Goal: Task Accomplishment & Management: Manage account settings

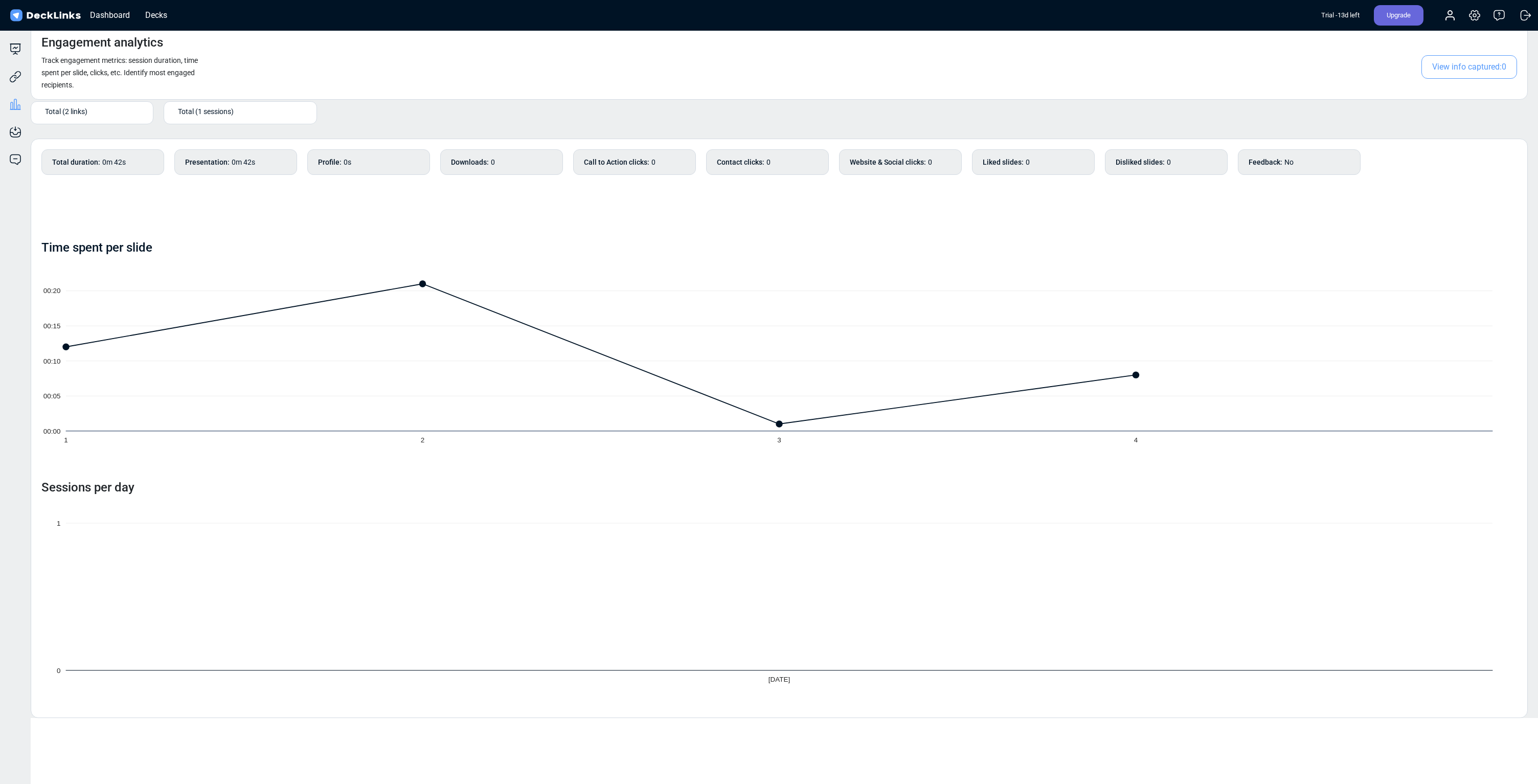
scroll to position [8, 0]
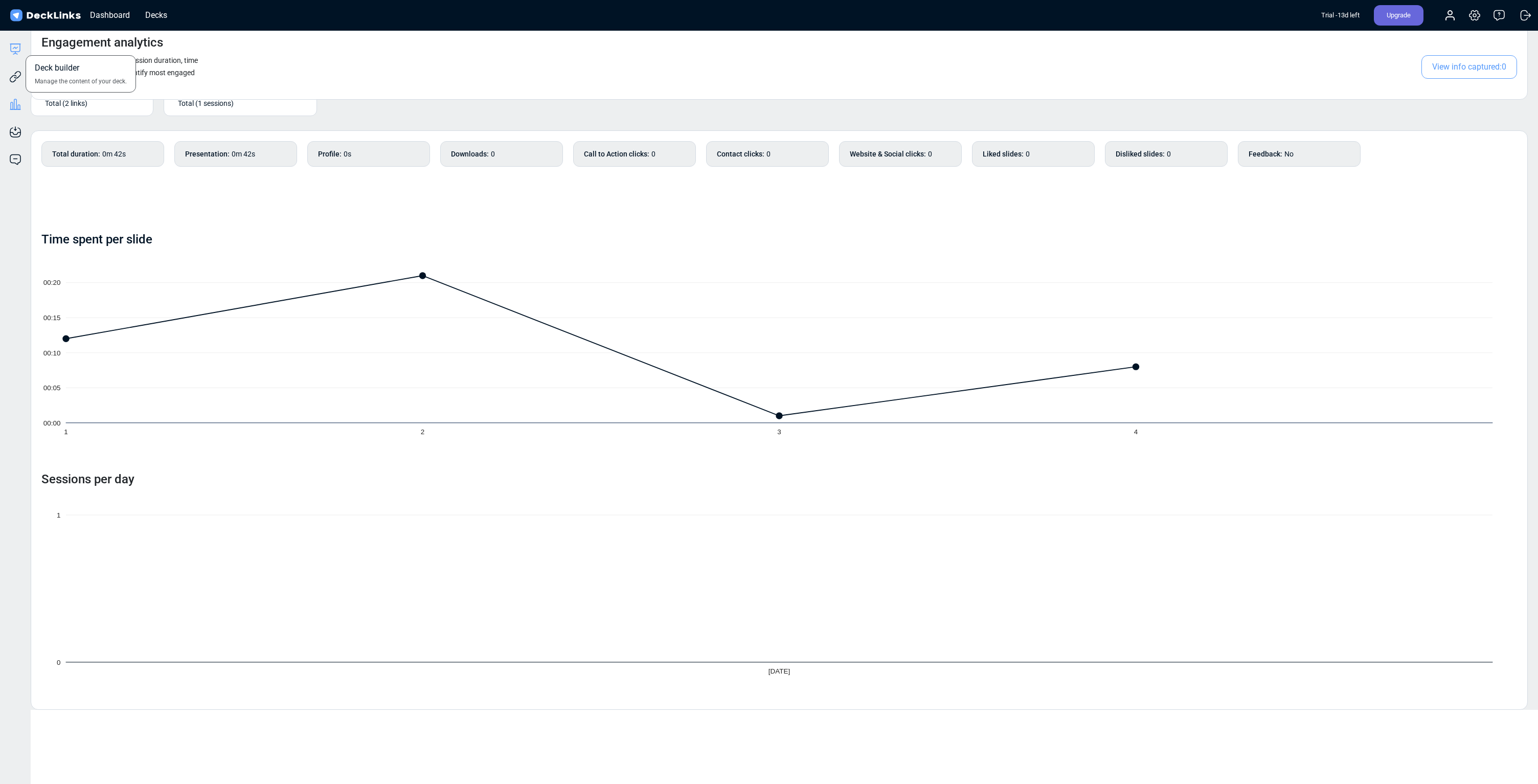
click at [18, 53] on icon at bounding box center [15, 49] width 12 height 12
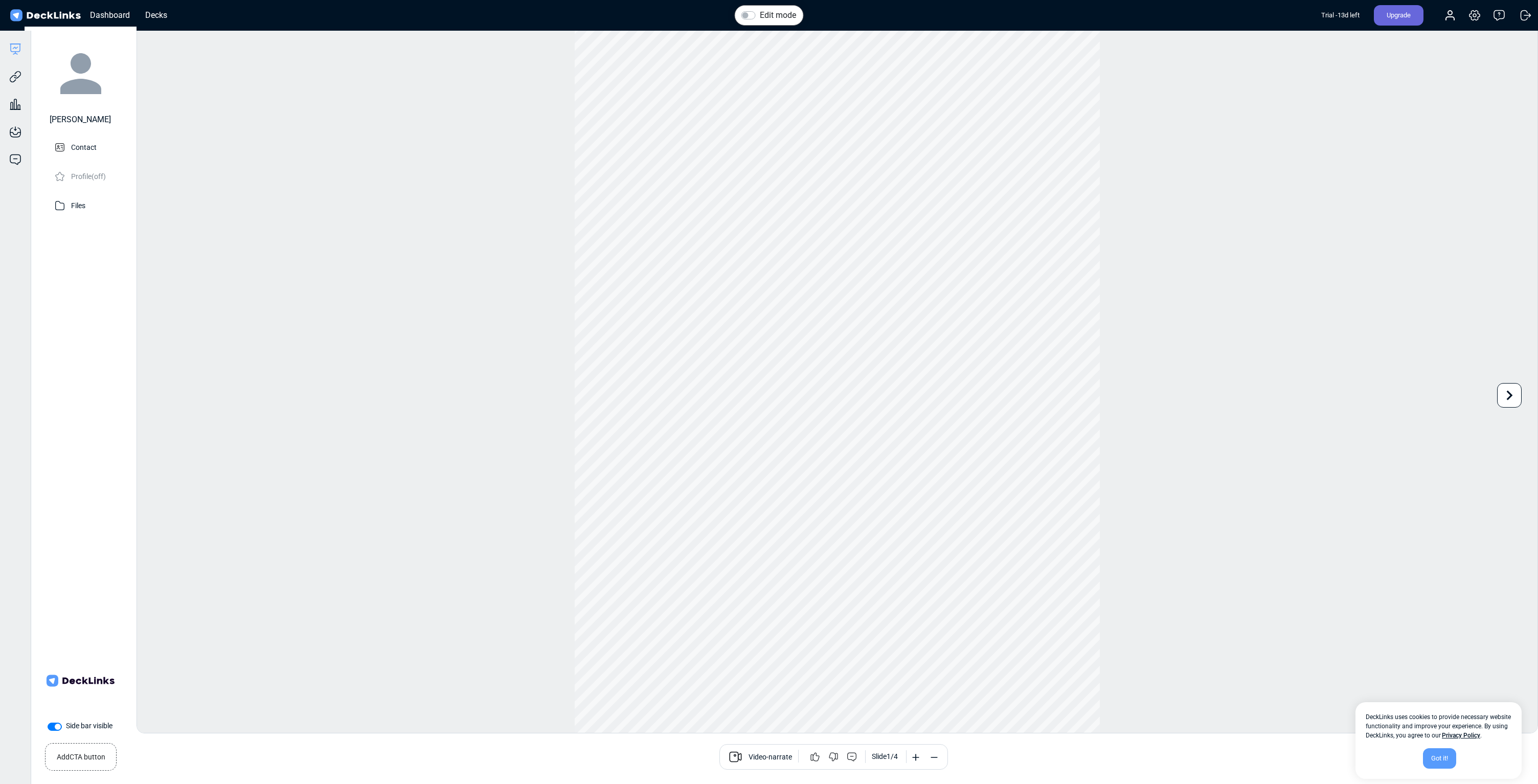
click at [1464, 16] on div "Trial - 13 d left Upgrade Account Settings & billing Help Logout" at bounding box center [1428, 15] width 213 height 22
click at [1472, 16] on icon at bounding box center [1475, 15] width 12 height 12
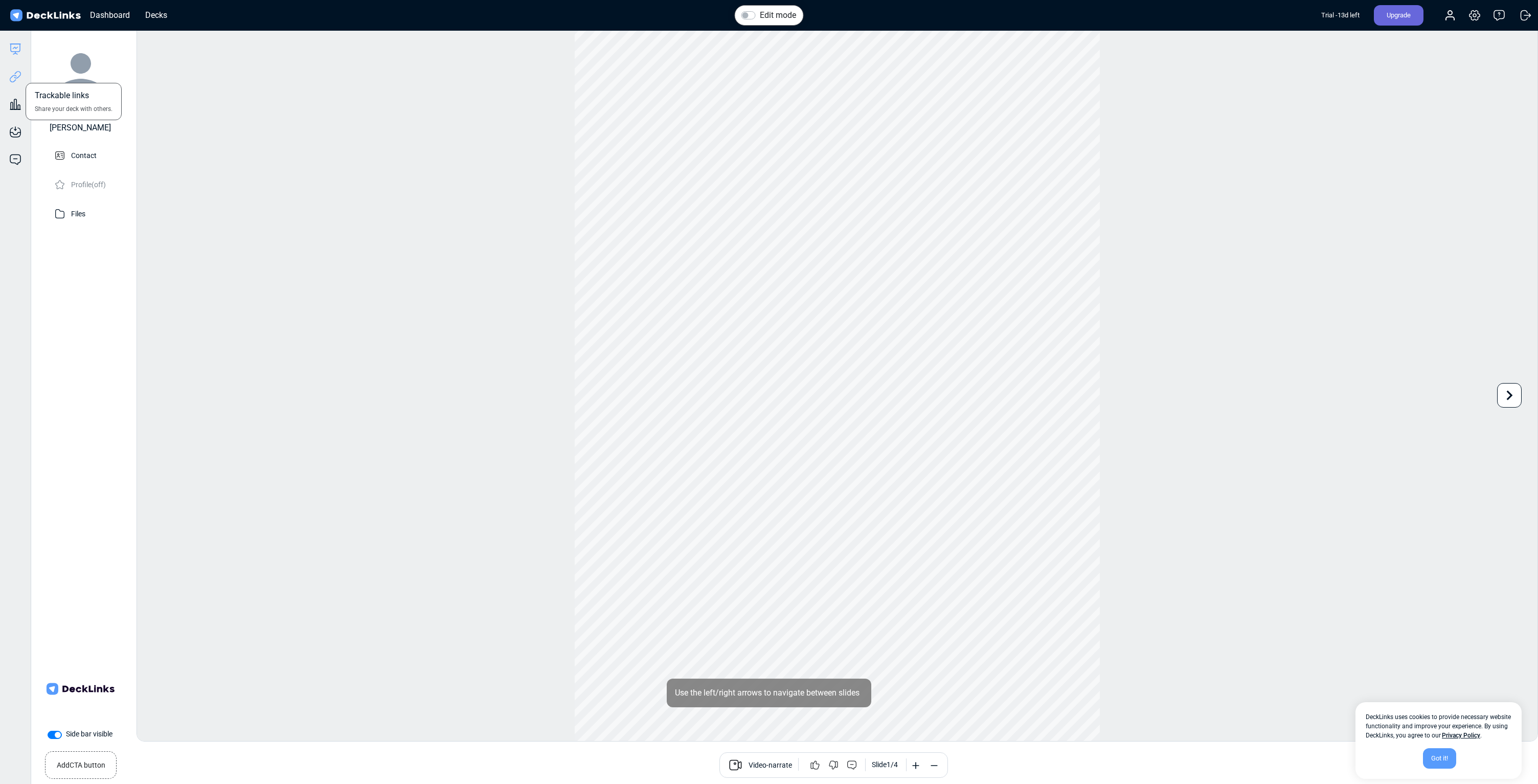
click at [20, 76] on icon at bounding box center [15, 76] width 12 height 12
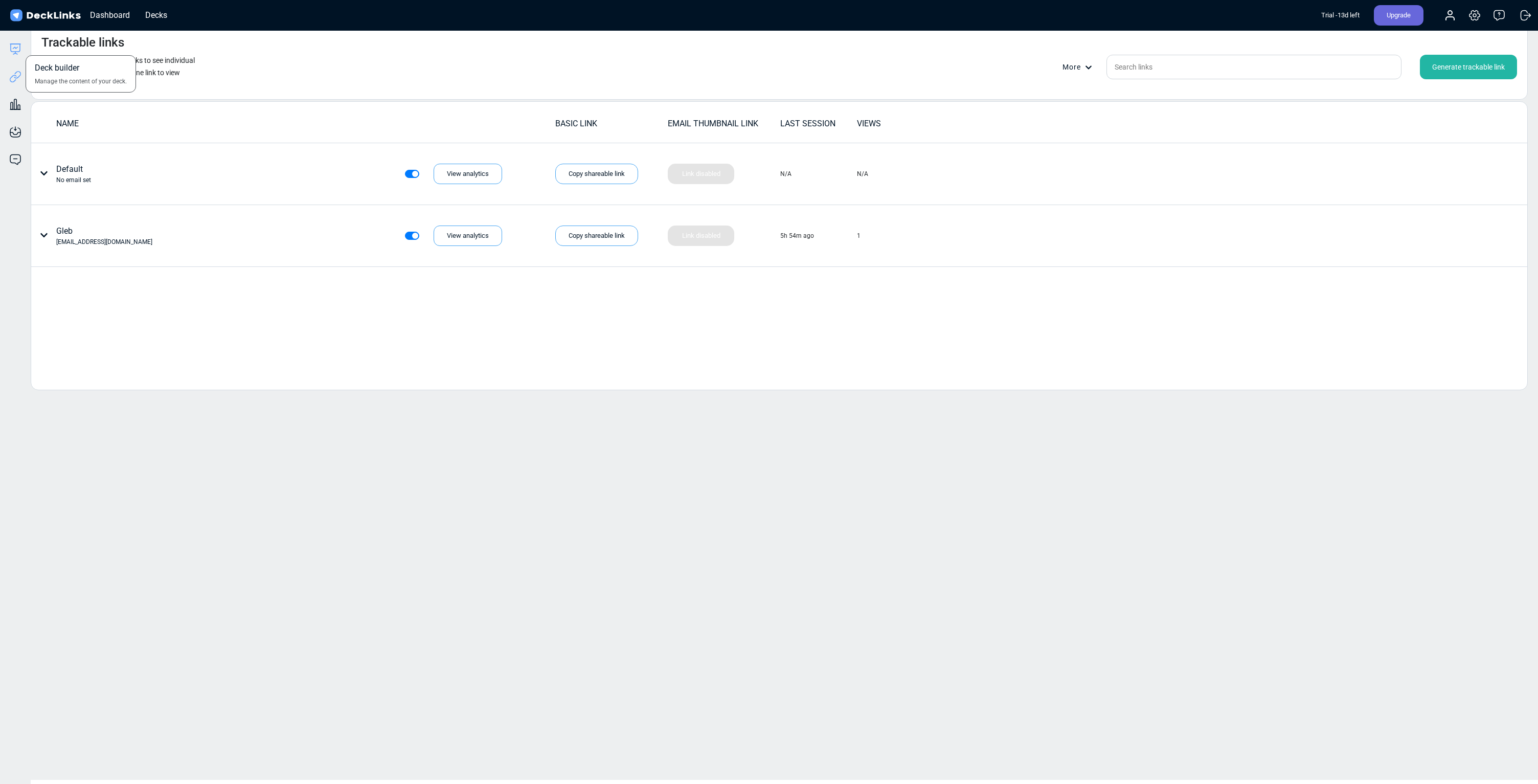
click at [18, 51] on icon at bounding box center [15, 49] width 12 height 12
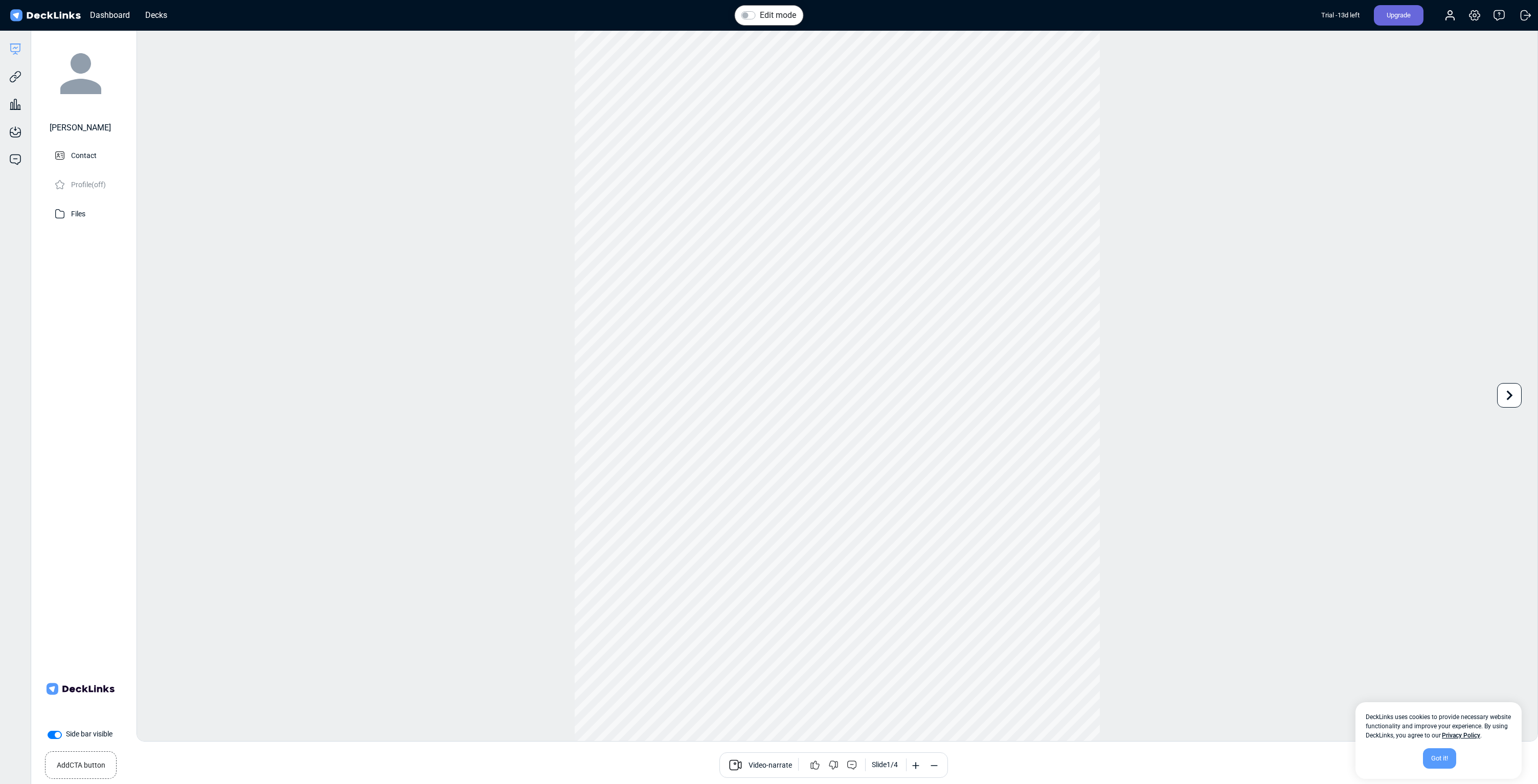
click at [1428, 757] on div "Got it!" at bounding box center [1439, 758] width 33 height 20
click at [67, 216] on div "Edit files" at bounding box center [82, 215] width 58 height 25
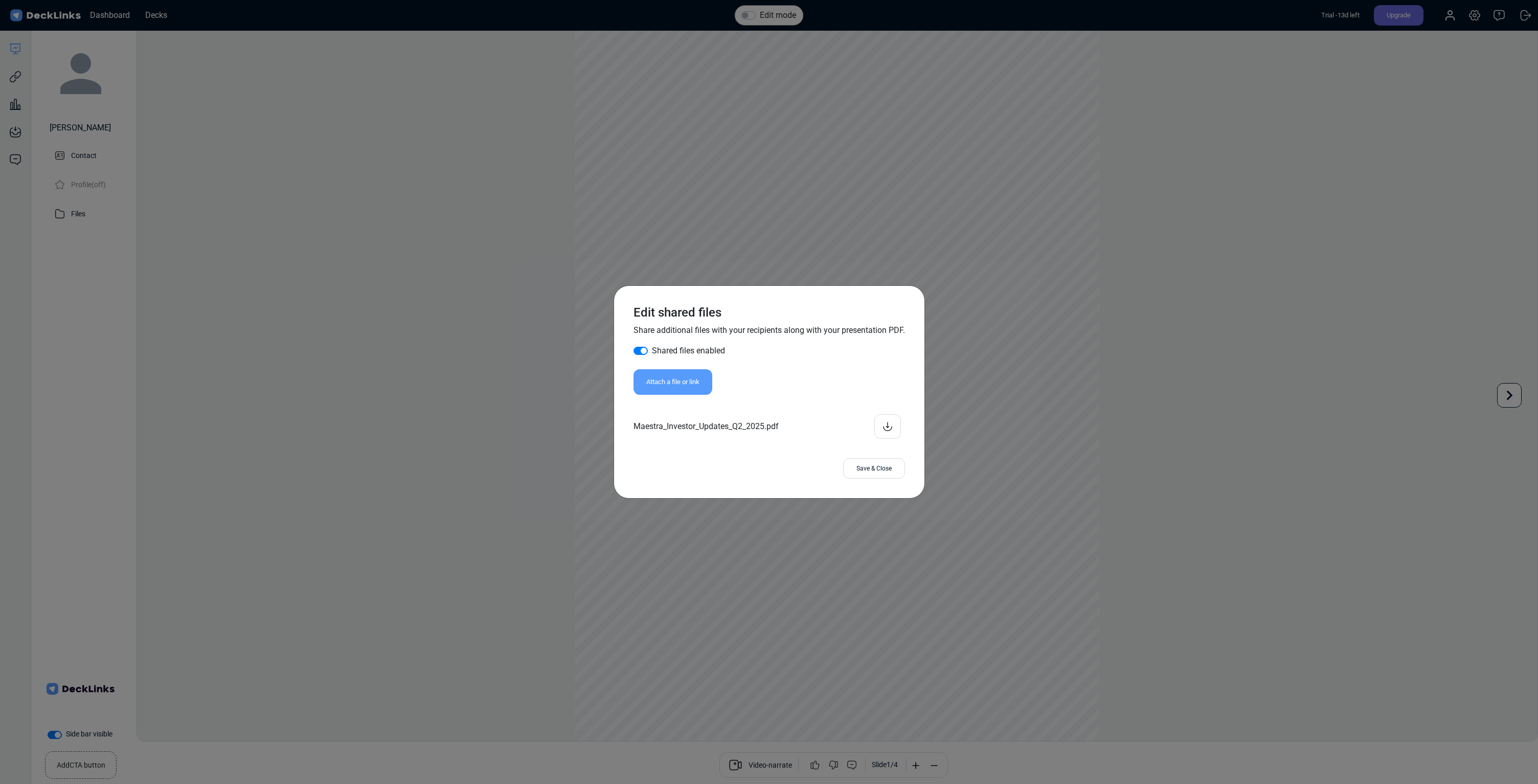
click at [638, 351] on div "Shared files enabled" at bounding box center [769, 351] width 272 height 12
click at [652, 349] on label "Shared files enabled" at bounding box center [689, 351] width 73 height 12
click at [638, 349] on input "Shared files enabled" at bounding box center [637, 350] width 8 height 10
checkbox input "false"
click at [858, 473] on div "Save & Close" at bounding box center [874, 468] width 62 height 20
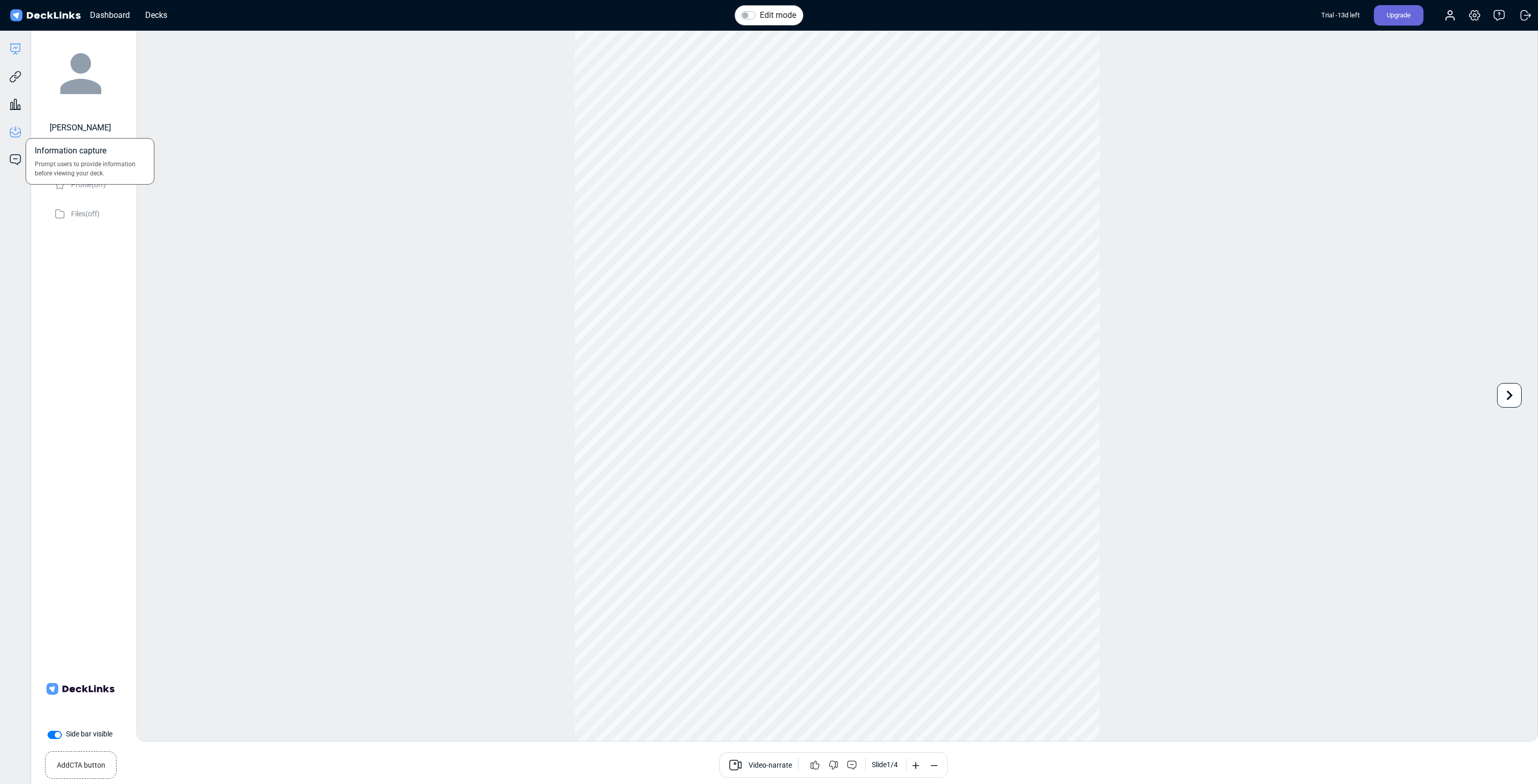
click at [15, 133] on icon at bounding box center [15, 132] width 12 height 12
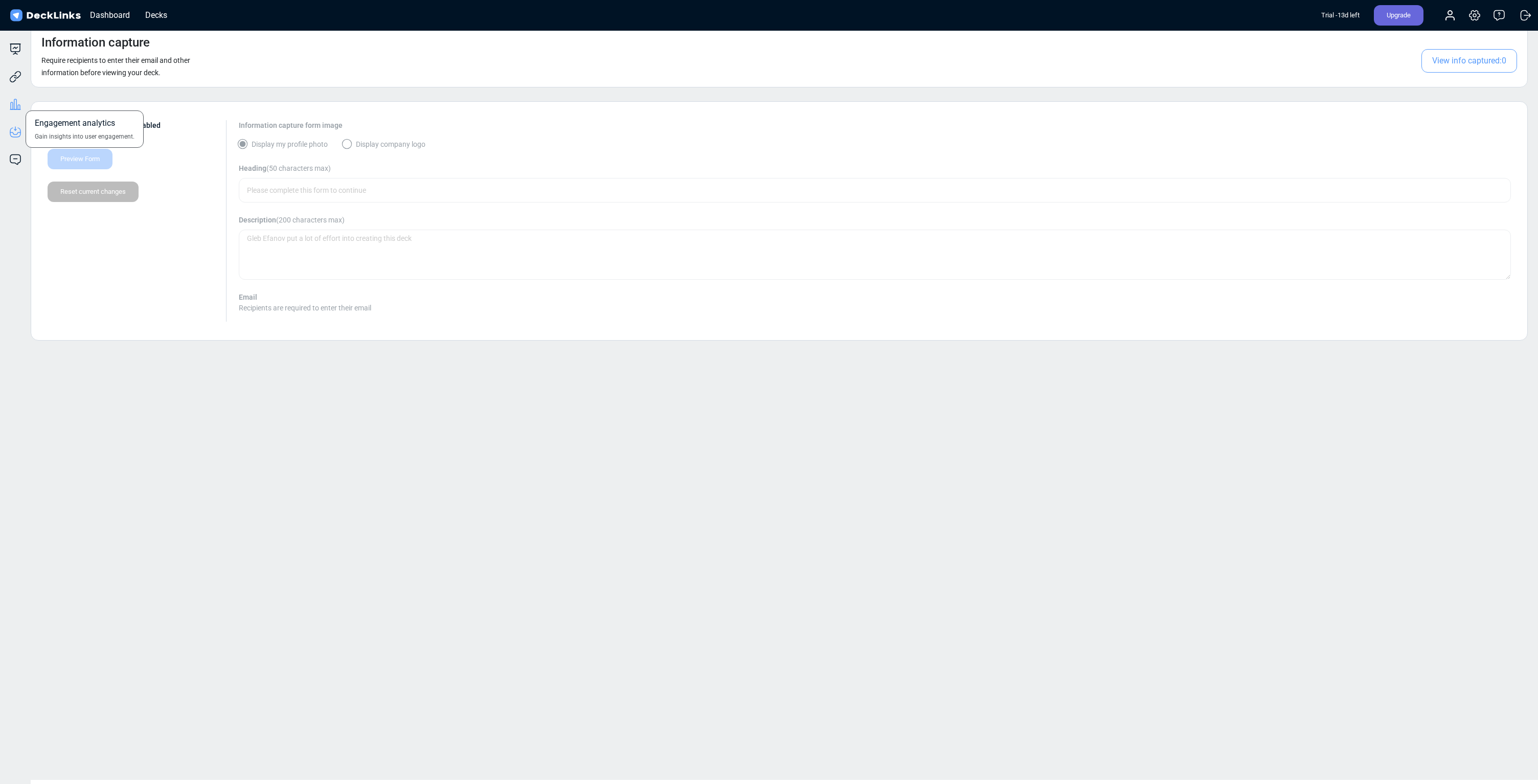
click at [14, 105] on icon at bounding box center [15, 104] width 12 height 12
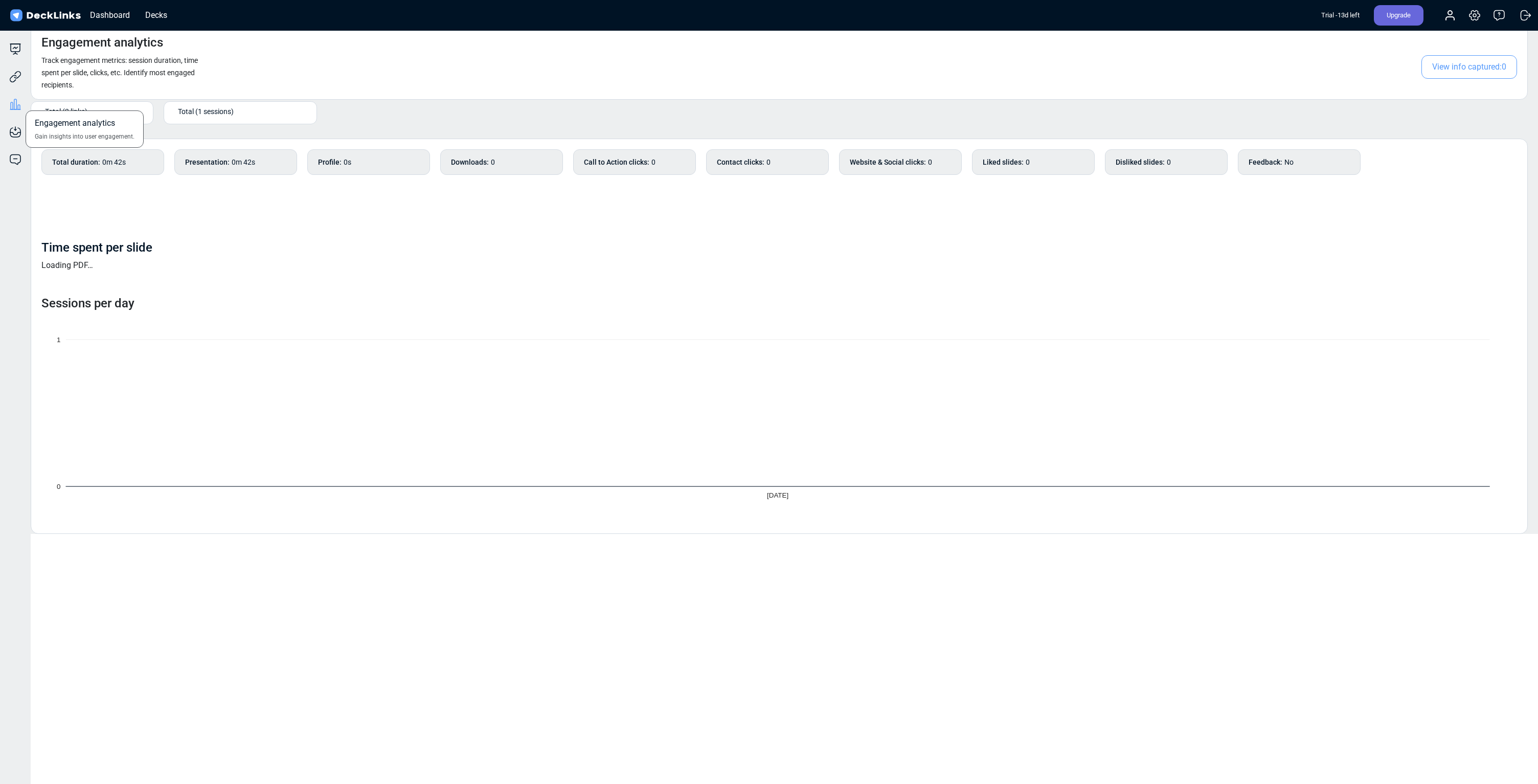
click at [14, 84] on div "Engagement analytics Gain insights into user engagement." at bounding box center [15, 97] width 31 height 27
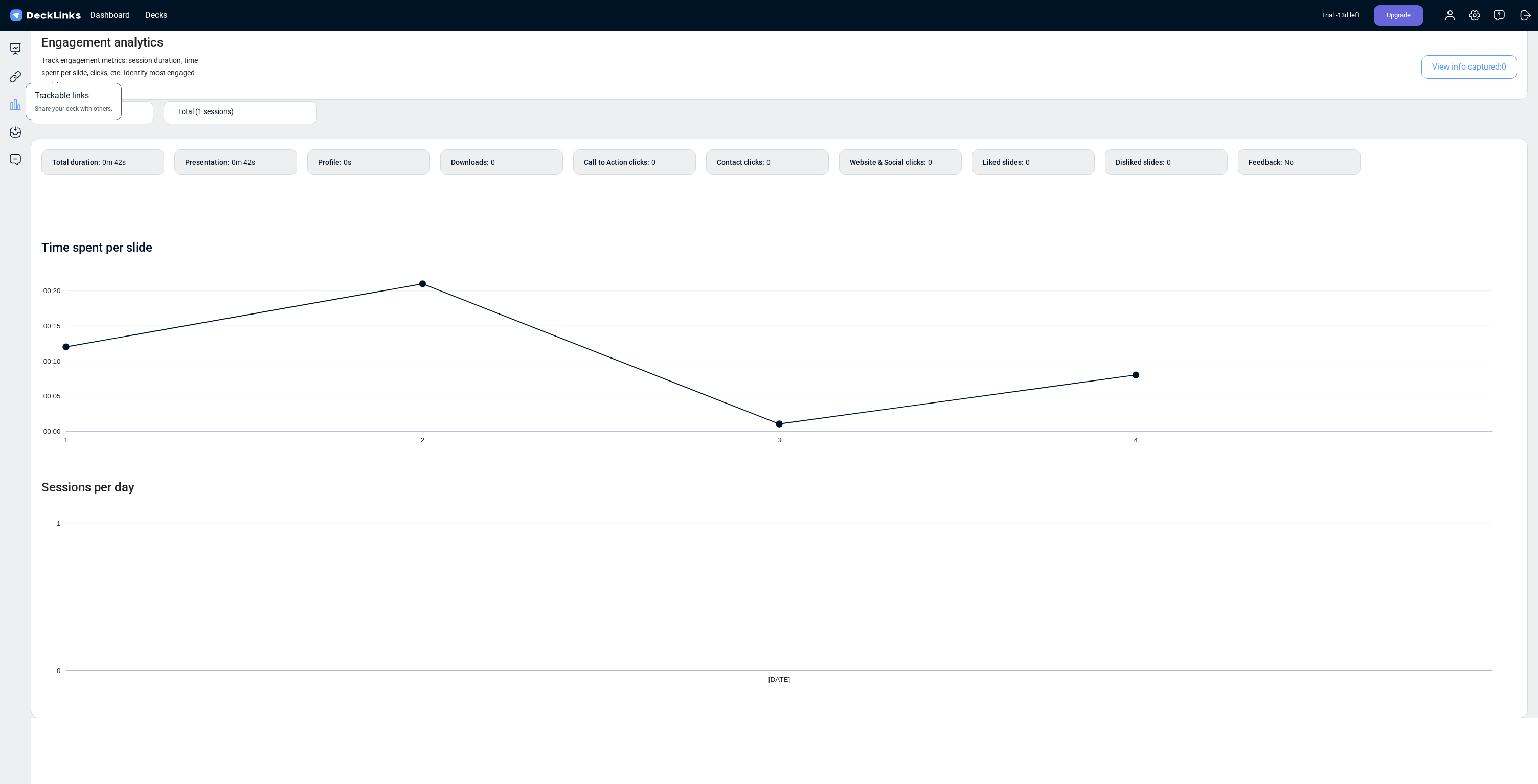
click at [13, 59] on div "Trackable links Share your deck with others." at bounding box center [15, 69] width 31 height 27
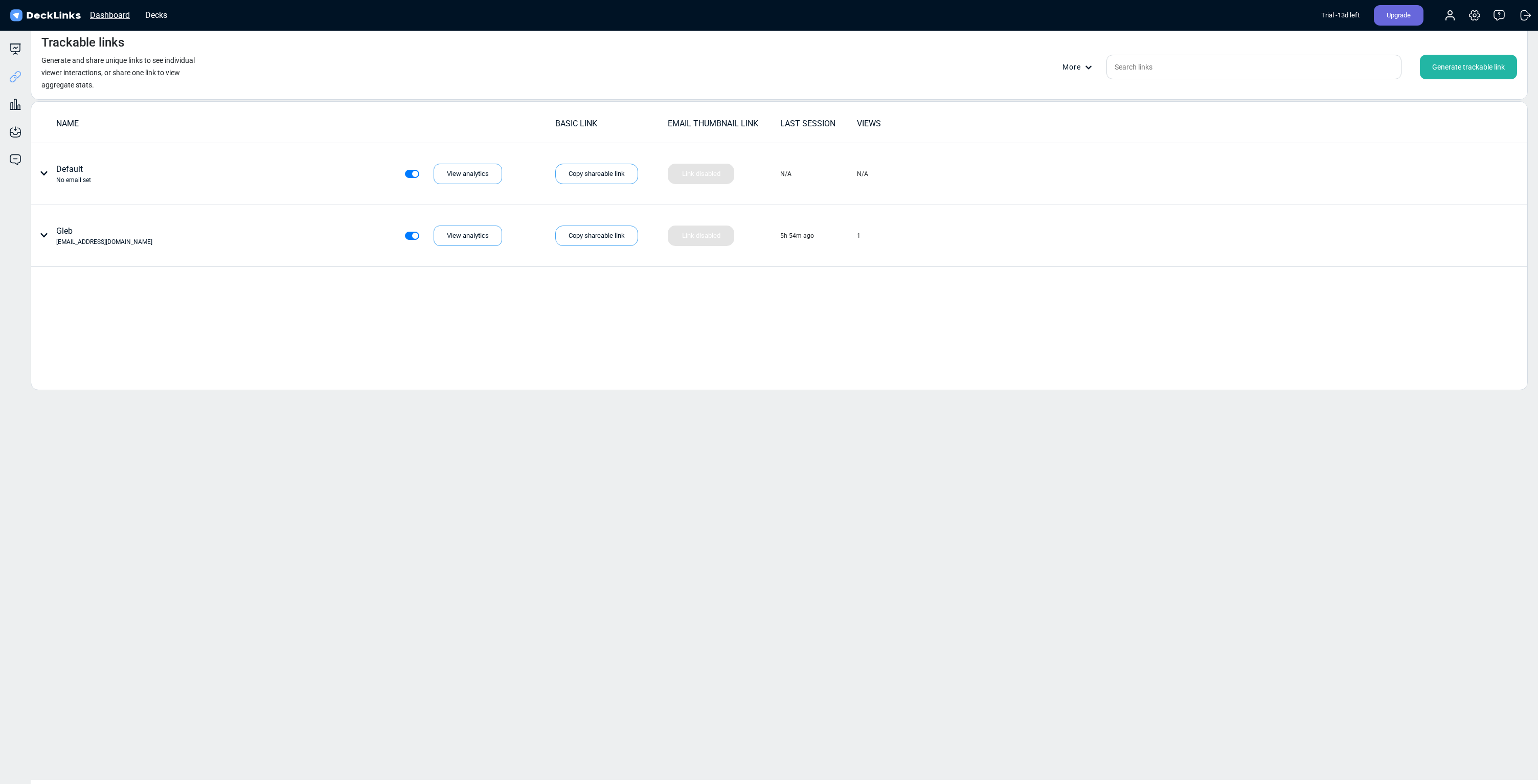
click at [105, 16] on div "Dashboard" at bounding box center [110, 15] width 50 height 13
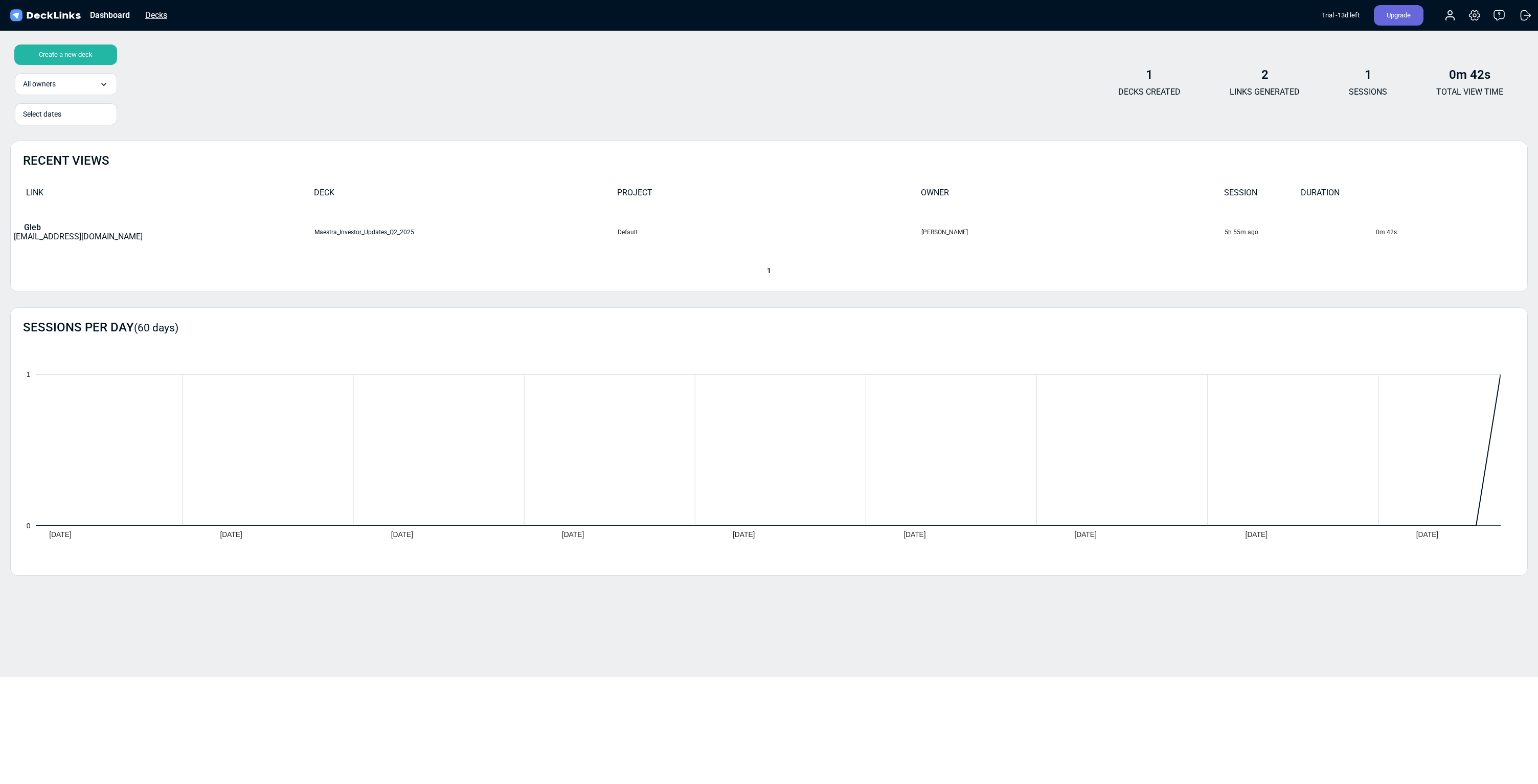
click at [145, 15] on div "Decks" at bounding box center [156, 15] width 32 height 13
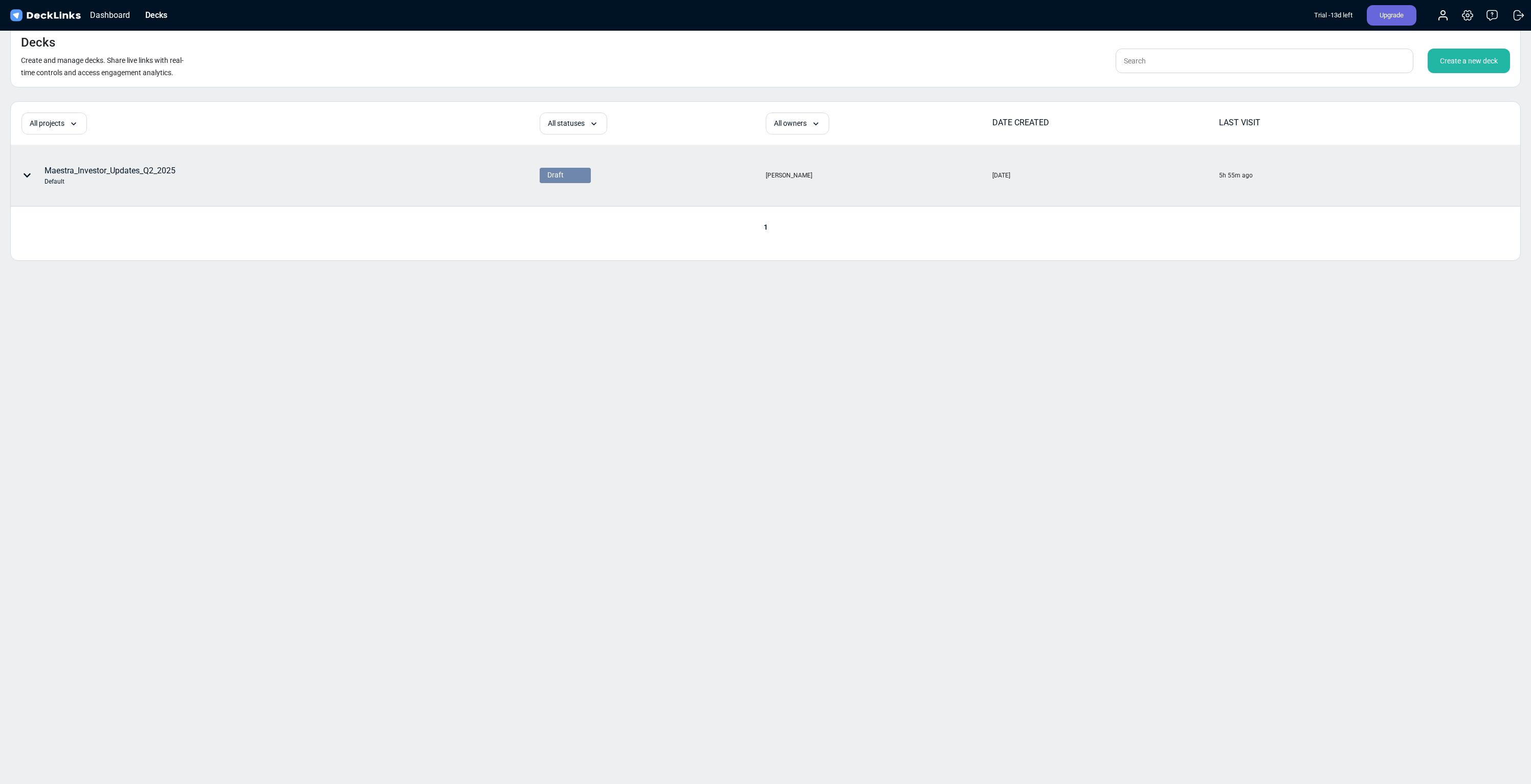
click at [32, 174] on div at bounding box center [29, 175] width 31 height 31
click at [73, 257] on div "Delete" at bounding box center [87, 252] width 84 height 20
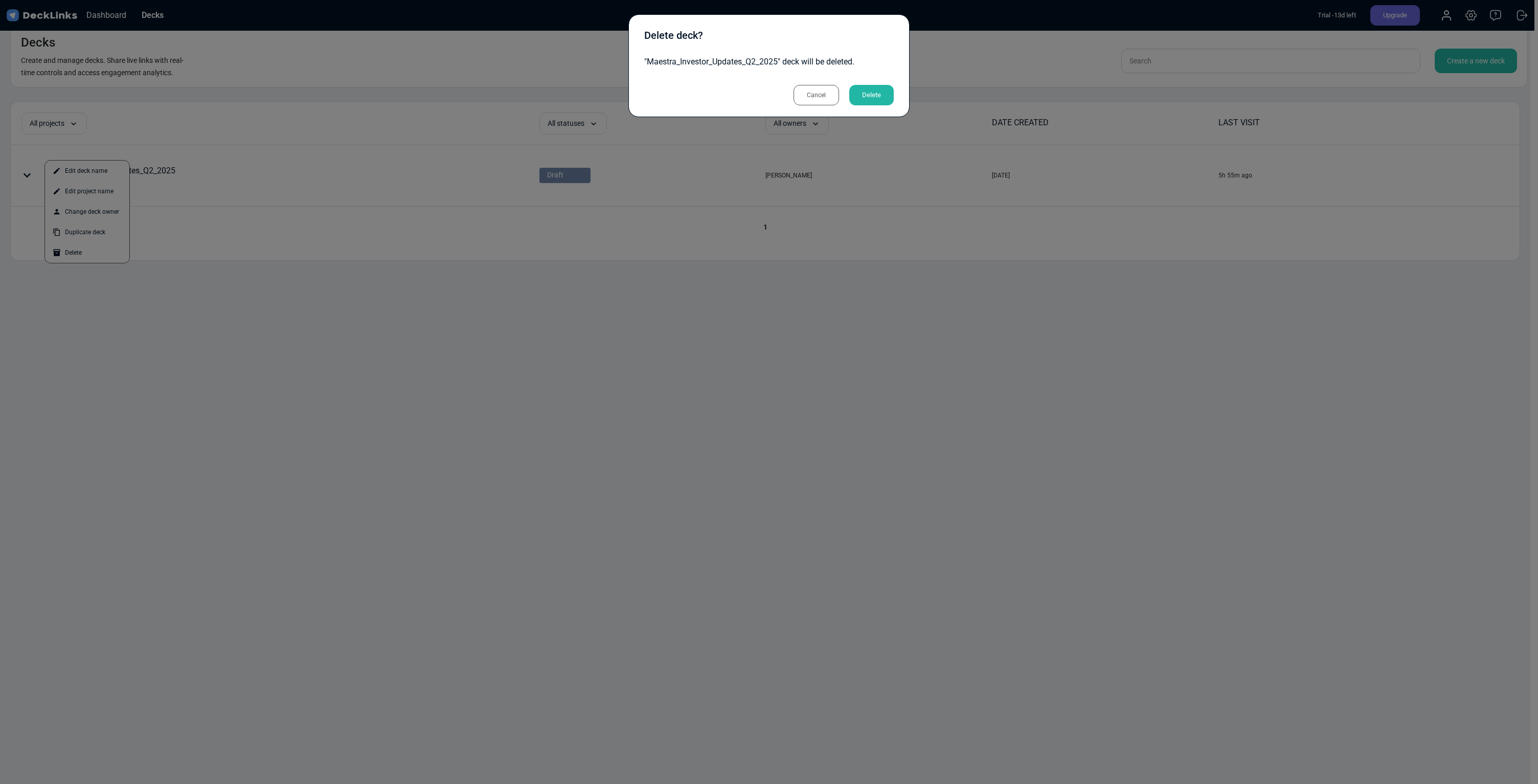
click at [881, 89] on div "Delete" at bounding box center [871, 95] width 44 height 20
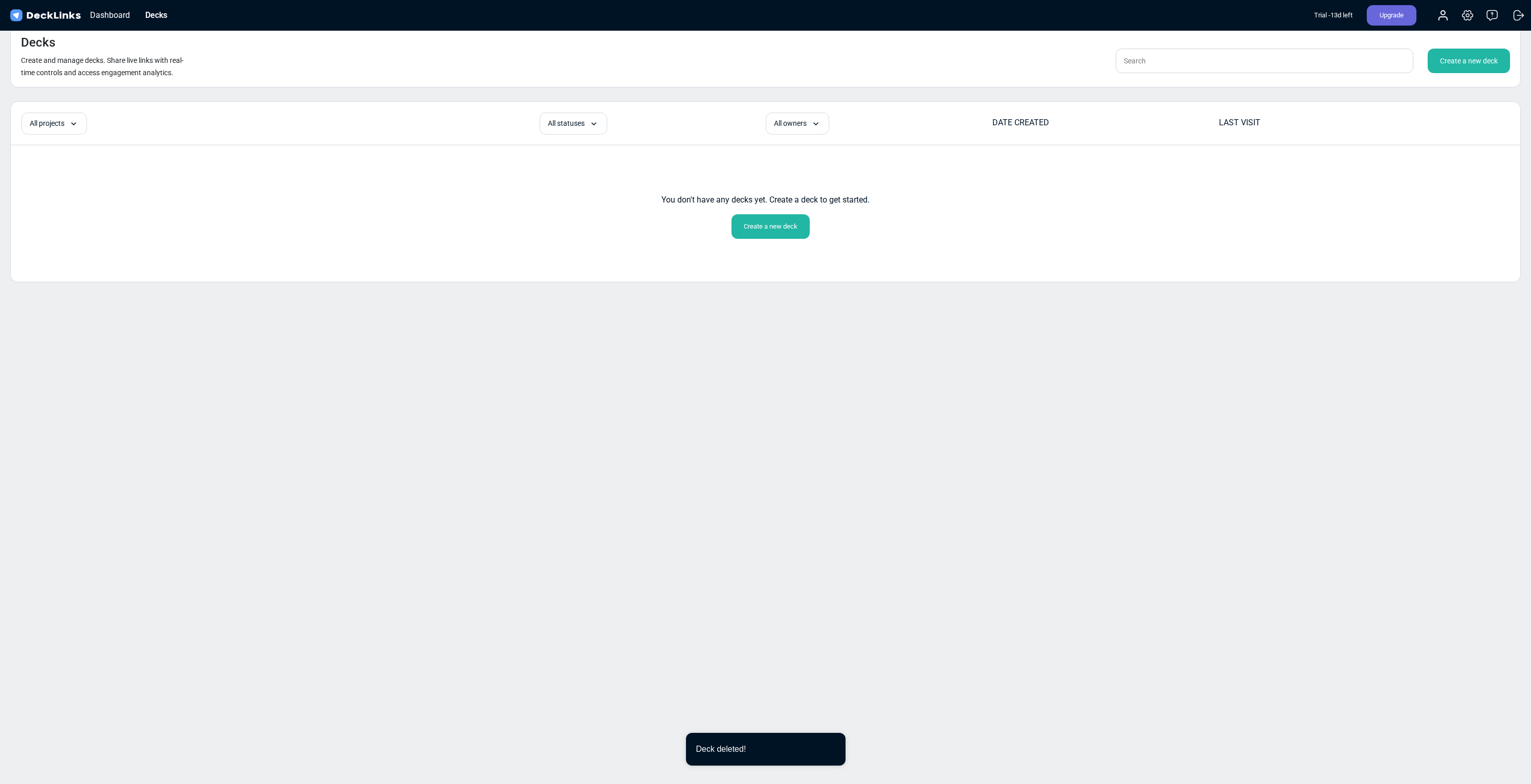
click at [875, 398] on div "Decks Create and manage decks. Share live links with real-time controls and acc…" at bounding box center [766, 392] width 1531 height 784
click at [878, 396] on div "Decks Create and manage decks. Share live links with real-time controls and acc…" at bounding box center [766, 392] width 1531 height 784
